Goal: Transaction & Acquisition: Obtain resource

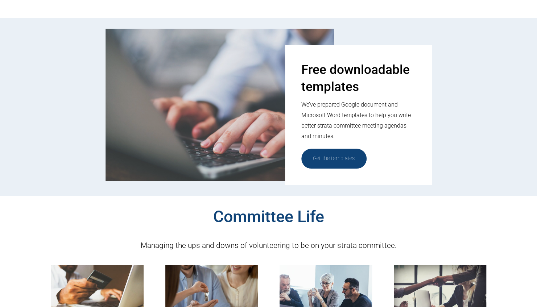
scroll to position [321, 0]
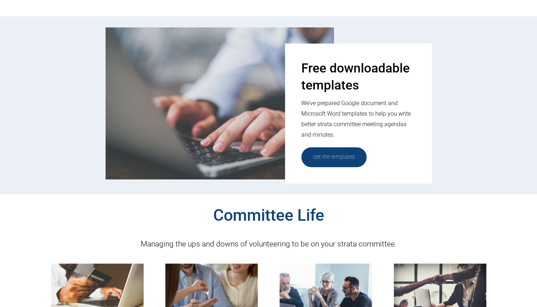
click at [337, 160] on link "Get the templates" at bounding box center [333, 157] width 65 height 20
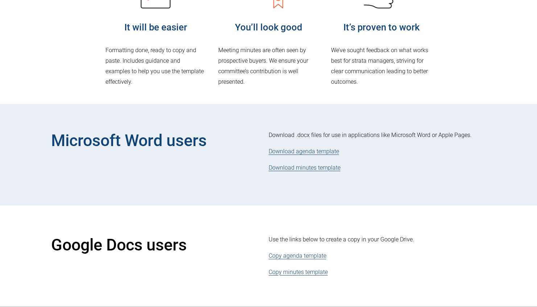
scroll to position [211, 0]
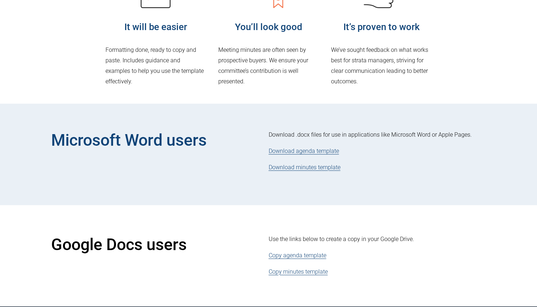
click at [293, 153] on link "Download agenda template" at bounding box center [304, 151] width 70 height 7
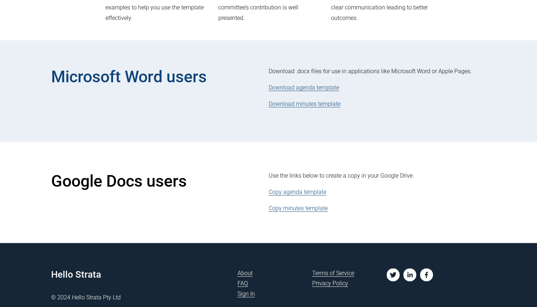
scroll to position [278, 0]
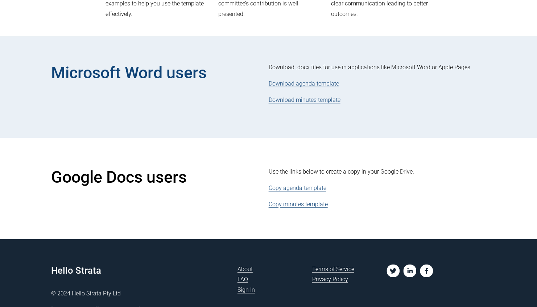
click at [316, 86] on link "Download agenda template" at bounding box center [304, 83] width 70 height 7
click at [292, 102] on link "Download minutes template" at bounding box center [305, 99] width 72 height 7
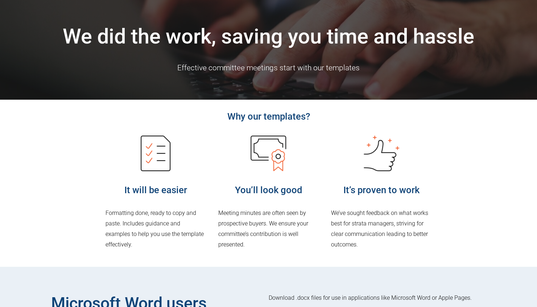
scroll to position [0, 0]
